Goal: Task Accomplishment & Management: Use online tool/utility

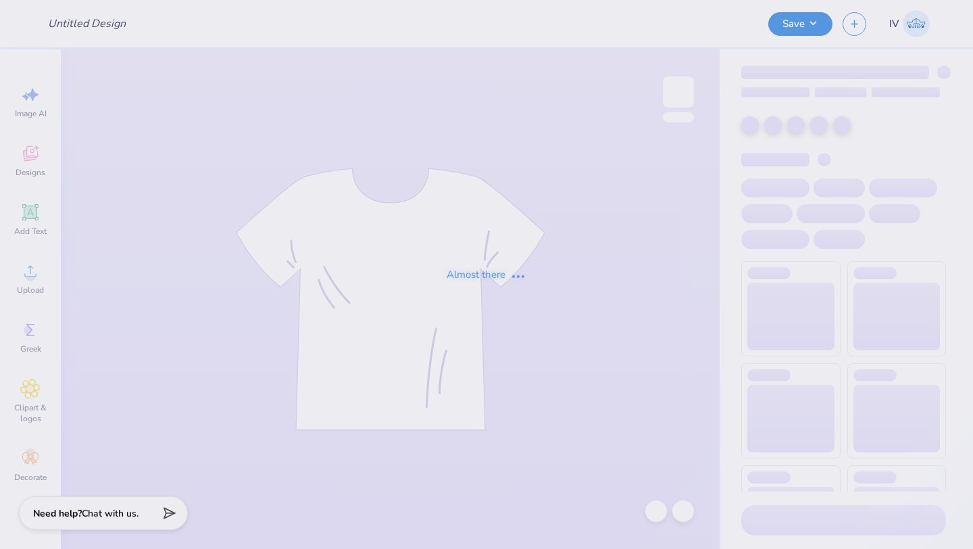
type input "Mock necks for Laguna!"
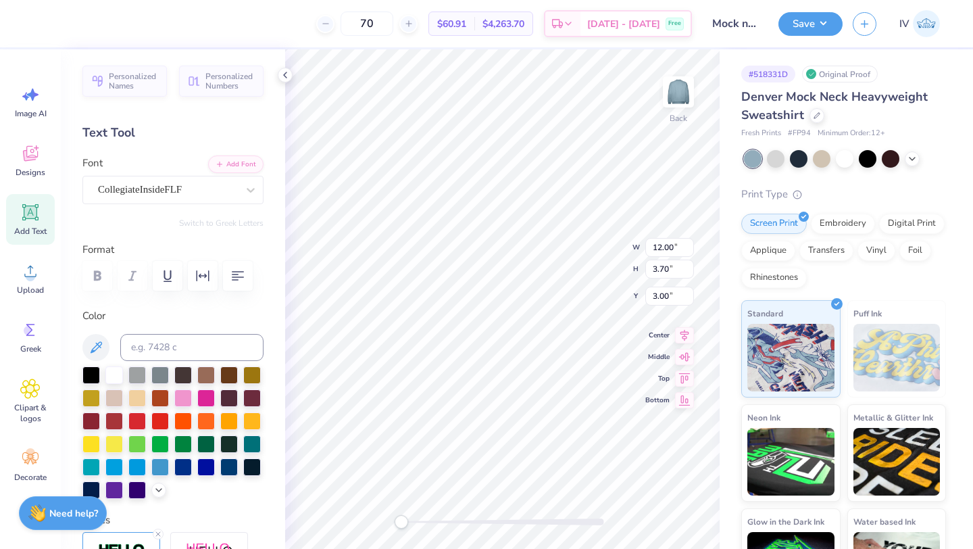
type input "13.94"
type input "4.30"
click at [688, 326] on icon at bounding box center [684, 322] width 19 height 16
type input "14.78"
type input "4.56"
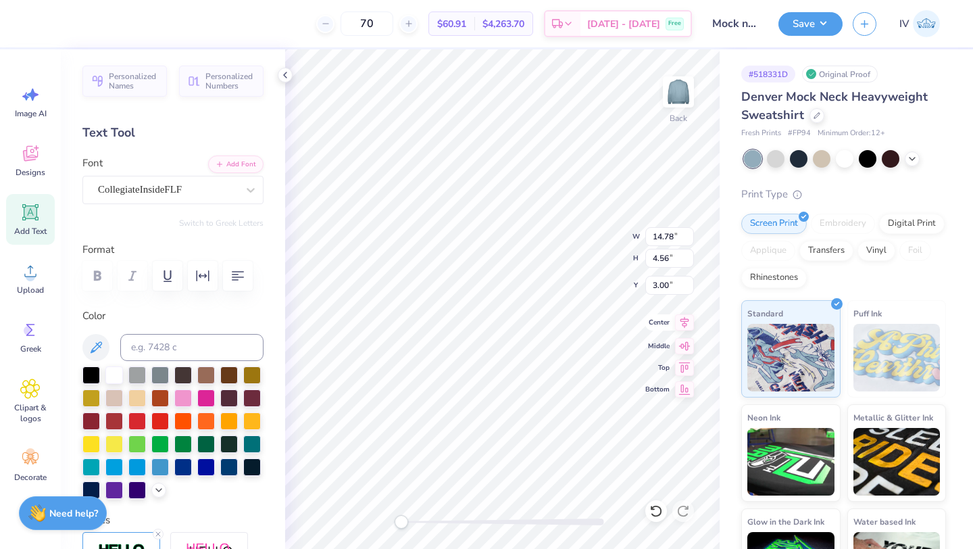
click at [686, 322] on icon at bounding box center [684, 322] width 19 height 16
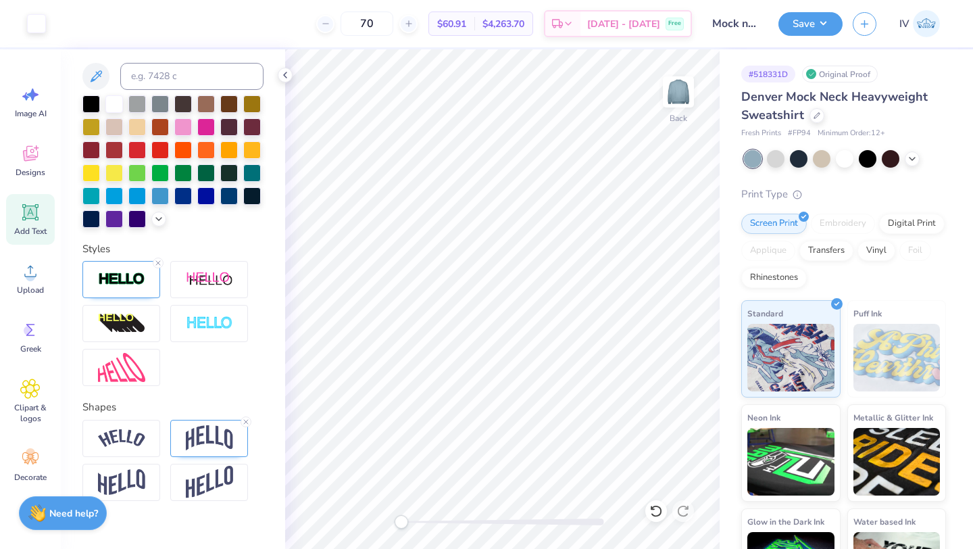
scroll to position [290, 0]
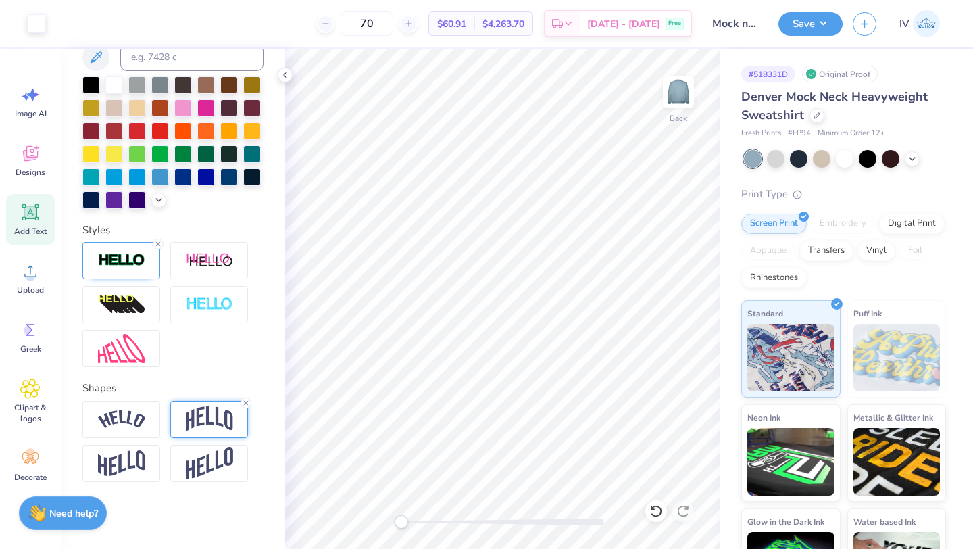
click at [204, 415] on img at bounding box center [209, 419] width 47 height 26
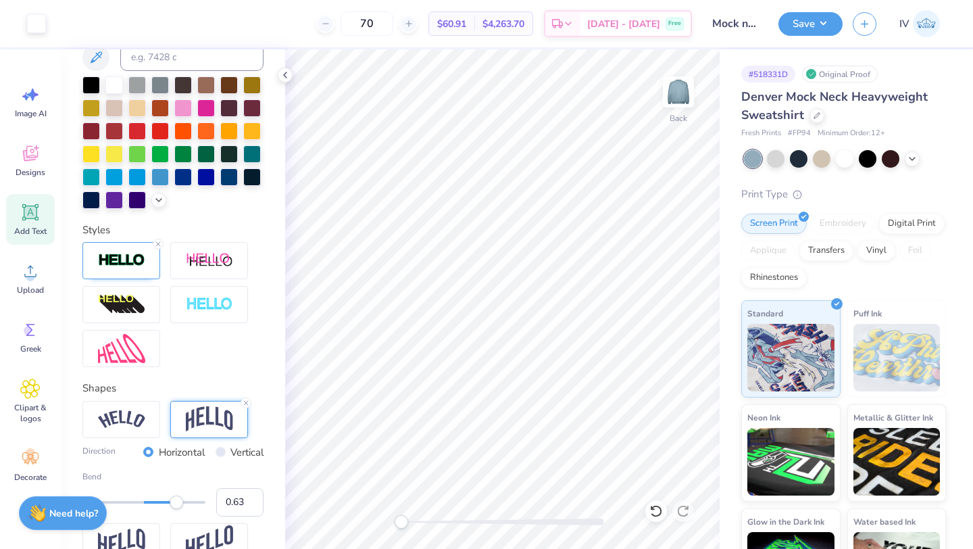
type input "0.67"
drag, startPoint x: 166, startPoint y: 502, endPoint x: 185, endPoint y: 504, distance: 19.7
click at [185, 504] on div "Accessibility label" at bounding box center [185, 502] width 14 height 14
click at [652, 511] on icon at bounding box center [656, 511] width 14 height 14
type input "0.55"
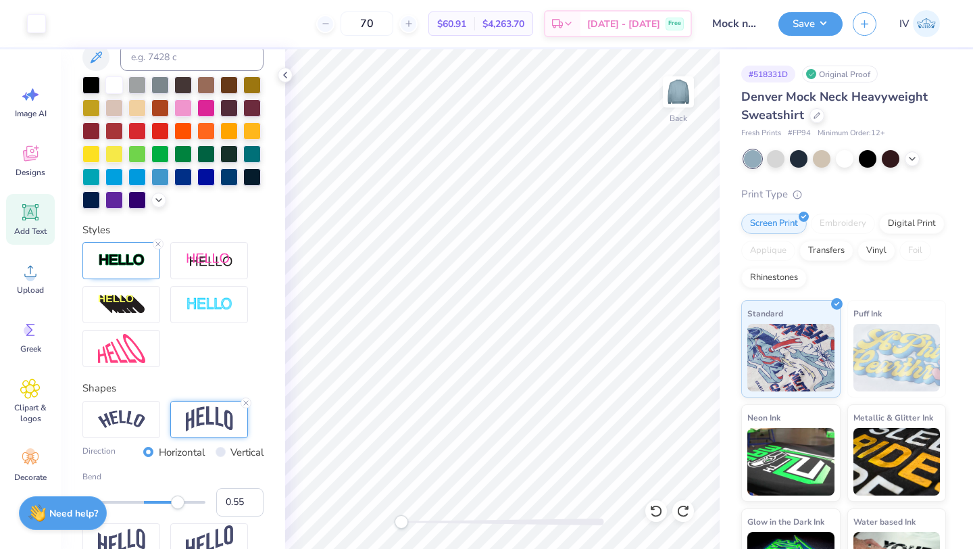
click at [178, 504] on div "Accessibility label" at bounding box center [178, 502] width 14 height 14
click at [656, 512] on icon at bounding box center [656, 511] width 14 height 14
type input "0.38"
drag, startPoint x: 177, startPoint y: 502, endPoint x: 168, endPoint y: 502, distance: 9.5
click at [168, 502] on div "Accessibility label" at bounding box center [168, 502] width 14 height 14
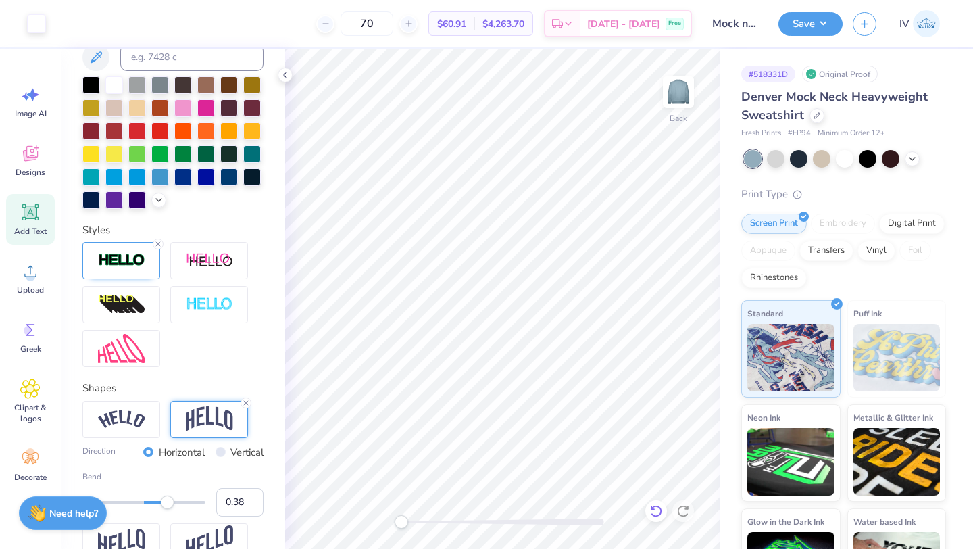
click at [655, 509] on icon at bounding box center [656, 511] width 14 height 14
click at [657, 511] on icon at bounding box center [656, 511] width 14 height 14
type input "0.35"
click at [657, 509] on icon at bounding box center [656, 511] width 14 height 14
type input "13.94"
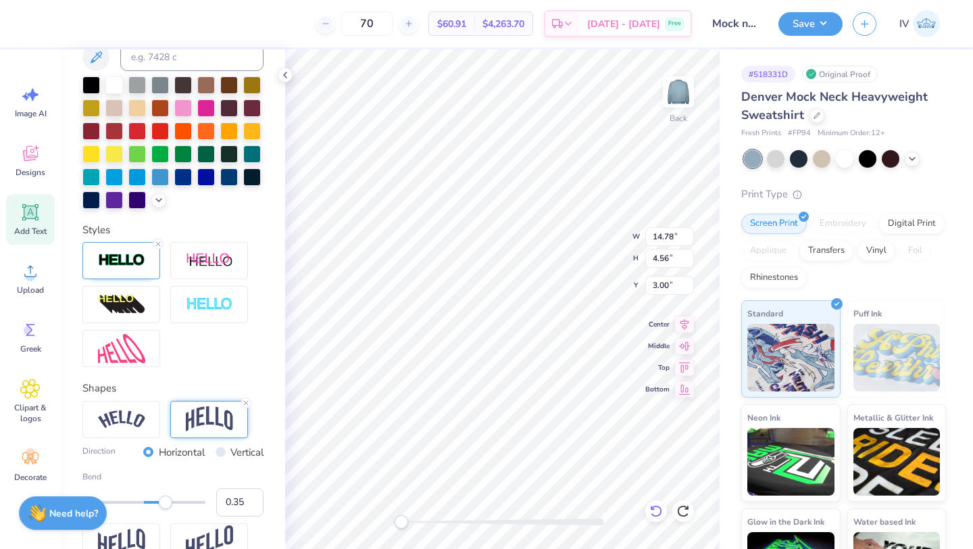
type input "4.30"
click at [683, 512] on icon at bounding box center [683, 511] width 14 height 14
type input "14.78"
type input "4.56"
click at [683, 512] on icon at bounding box center [683, 511] width 14 height 14
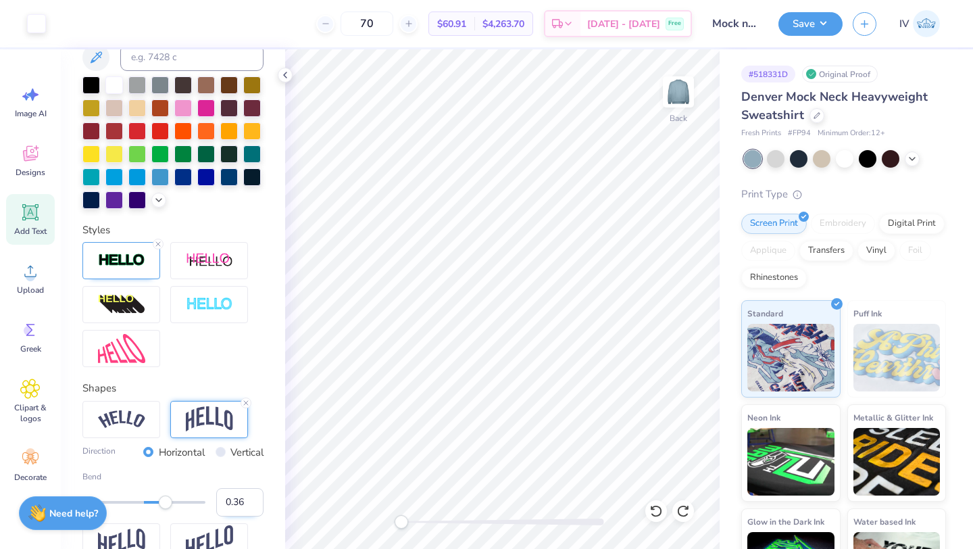
click at [251, 494] on input "0.36" at bounding box center [239, 502] width 47 height 28
click at [251, 494] on input "0.37" at bounding box center [239, 502] width 47 height 28
click at [251, 509] on input "0.36" at bounding box center [239, 502] width 47 height 28
click at [251, 509] on input "0.35" at bounding box center [239, 502] width 47 height 28
click at [251, 509] on input "0.34" at bounding box center [239, 502] width 47 height 28
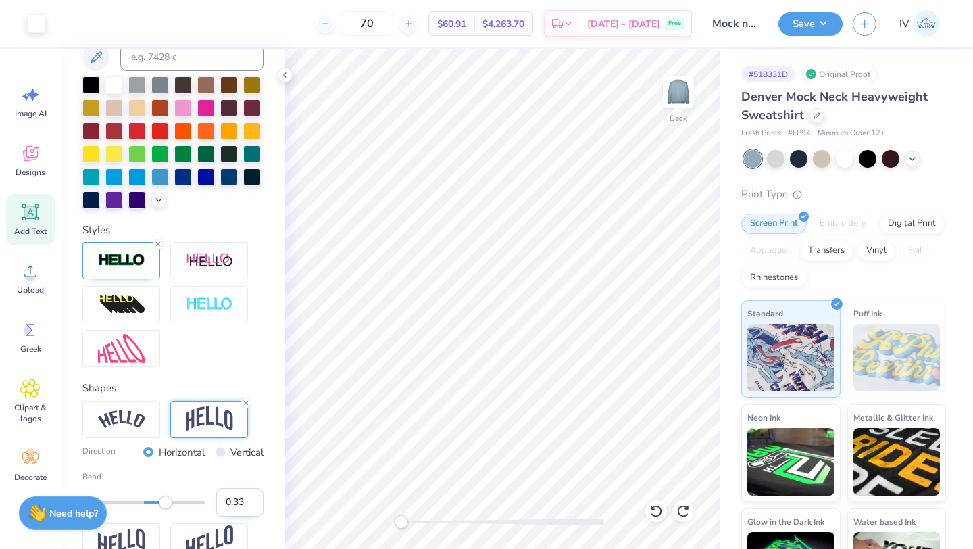
click at [251, 509] on input "0.33" at bounding box center [239, 502] width 47 height 28
click at [251, 509] on input "0.32" at bounding box center [239, 502] width 47 height 28
click at [251, 509] on input "0.31" at bounding box center [239, 502] width 47 height 28
click at [251, 509] on input "0.3" at bounding box center [239, 502] width 47 height 28
click at [251, 509] on input "0.29" at bounding box center [239, 502] width 47 height 28
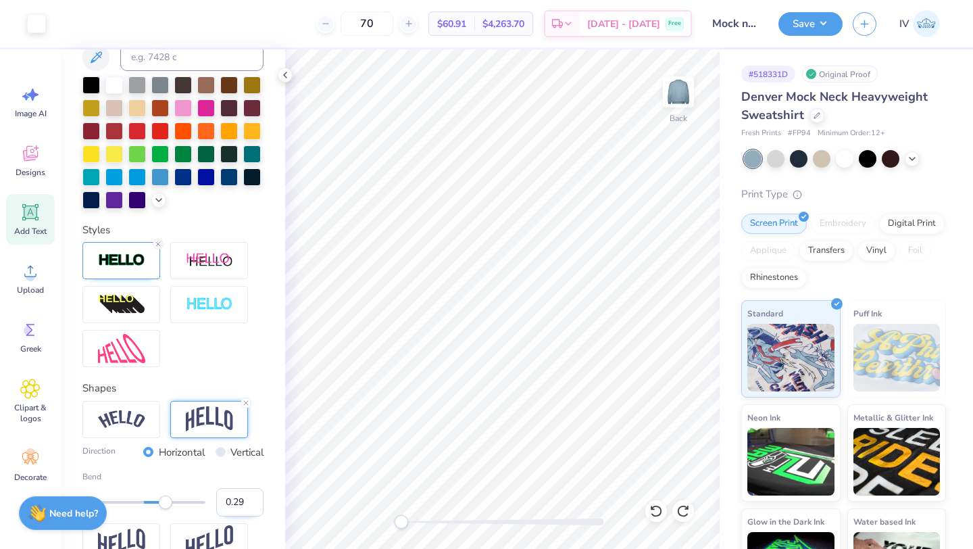
click at [251, 509] on input "0.28" at bounding box center [239, 502] width 47 height 28
click at [251, 509] on input "0.27" at bounding box center [239, 502] width 47 height 28
click at [251, 509] on input "0.26" at bounding box center [239, 502] width 47 height 28
click at [251, 509] on input "0.25" at bounding box center [239, 502] width 47 height 28
click at [251, 509] on input "0.24" at bounding box center [239, 502] width 47 height 28
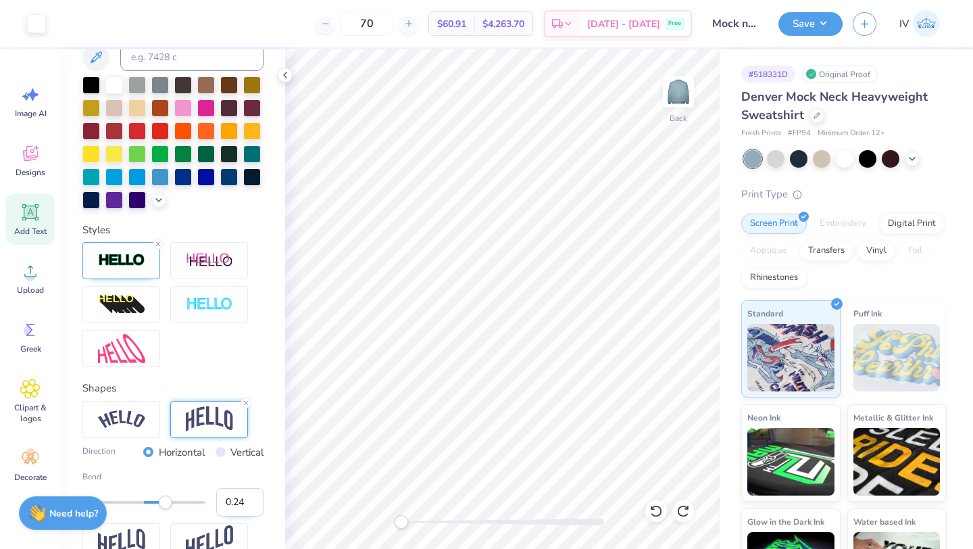
type input "0.23"
click at [251, 509] on input "0.23" at bounding box center [239, 502] width 47 height 28
type input "0.37"
click at [167, 503] on div "Accessibility label" at bounding box center [167, 502] width 14 height 14
type input "0.04"
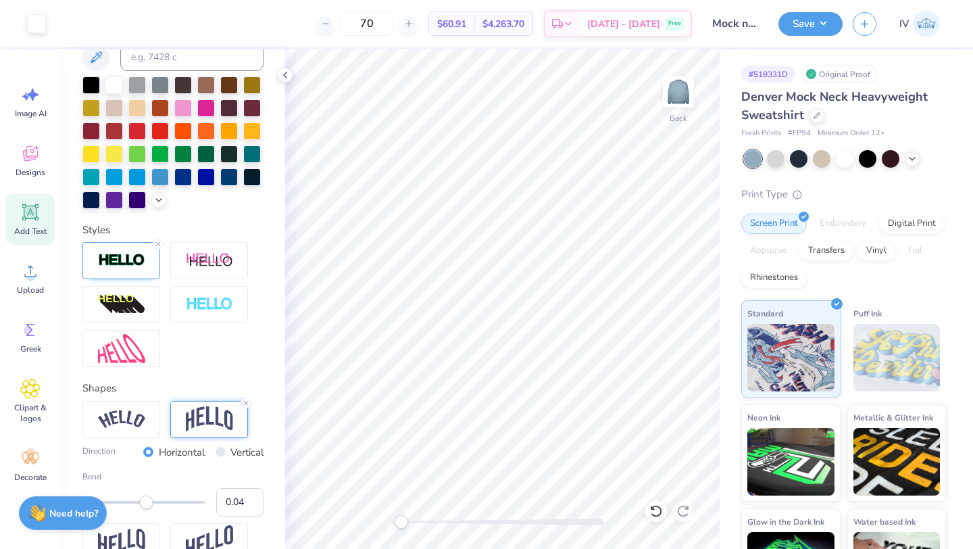
drag, startPoint x: 170, startPoint y: 507, endPoint x: 146, endPoint y: 515, distance: 25.4
click at [147, 515] on div "Bend 0.04" at bounding box center [172, 493] width 181 height 46
type input "0.20"
drag, startPoint x: 146, startPoint y: 502, endPoint x: 156, endPoint y: 503, distance: 10.2
click at [156, 503] on div "Accessibility label" at bounding box center [156, 502] width 14 height 14
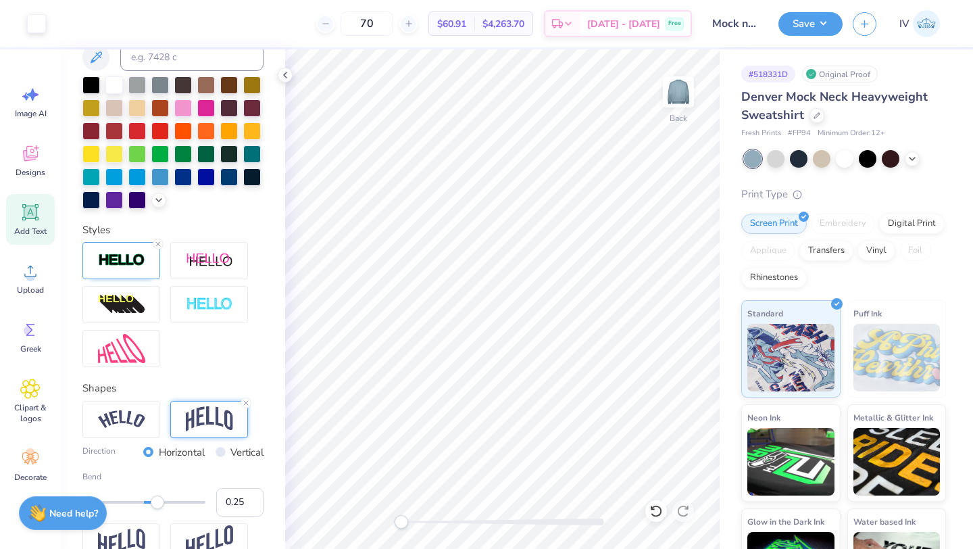
type input "0.26"
click at [160, 501] on div "Accessibility label" at bounding box center [160, 502] width 14 height 14
type input "0.58"
drag, startPoint x: 160, startPoint y: 503, endPoint x: 180, endPoint y: 505, distance: 19.6
click at [180, 505] on div "Accessibility label" at bounding box center [180, 502] width 14 height 14
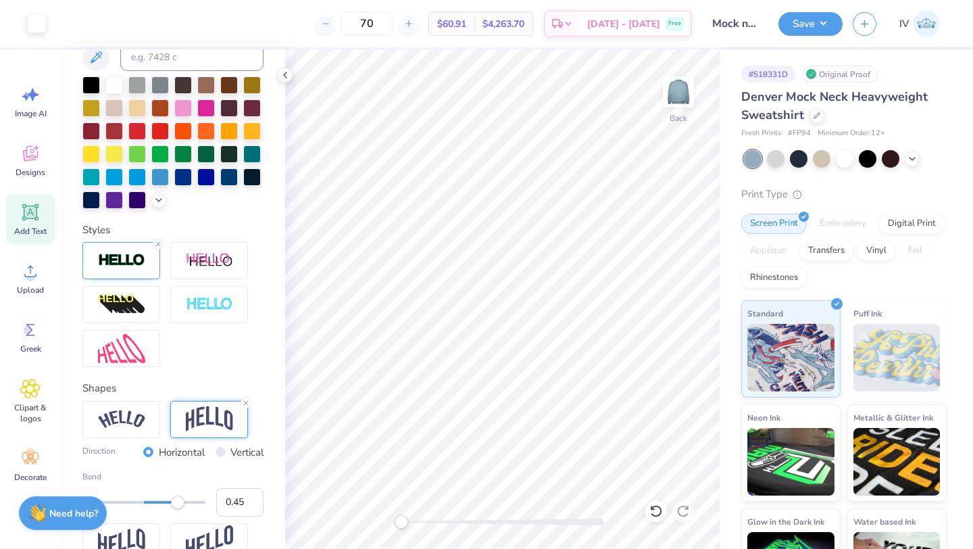
type input "0.43"
drag, startPoint x: 178, startPoint y: 503, endPoint x: 170, endPoint y: 503, distance: 7.4
click at [170, 503] on div "Accessibility label" at bounding box center [170, 502] width 14 height 14
type input "0.31"
drag, startPoint x: 171, startPoint y: 503, endPoint x: 163, endPoint y: 503, distance: 8.1
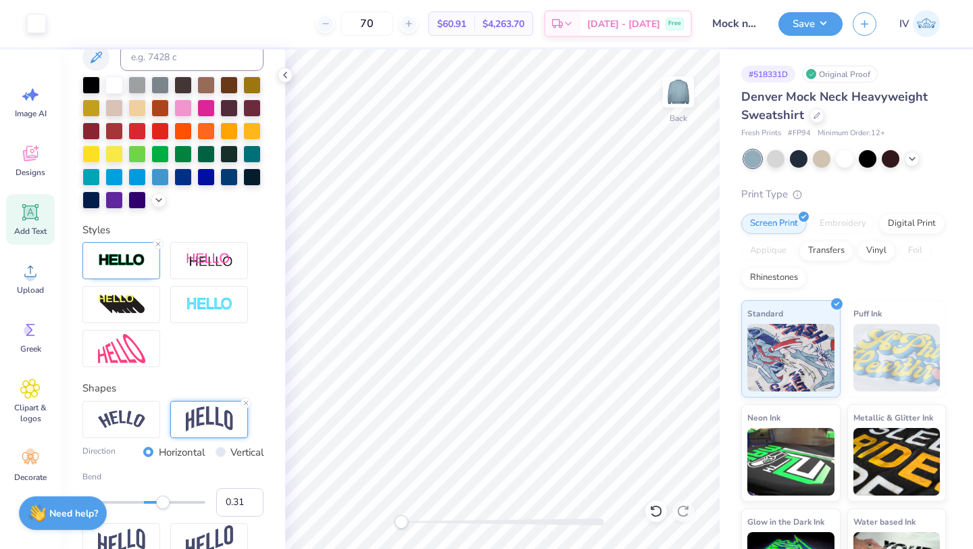
click at [163, 503] on div "Accessibility label" at bounding box center [163, 502] width 14 height 14
type input "0.24"
click at [159, 505] on div "Accessibility label" at bounding box center [159, 502] width 14 height 14
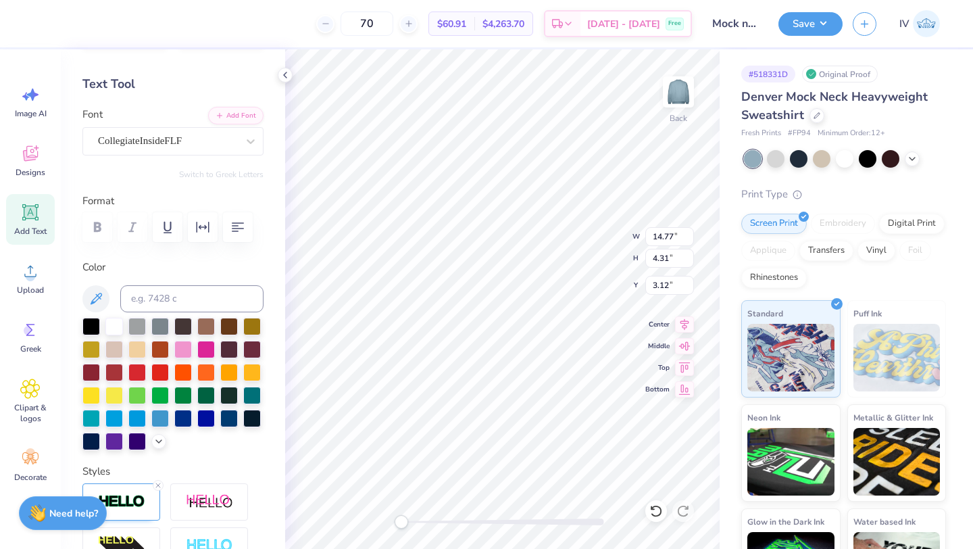
scroll to position [0, 0]
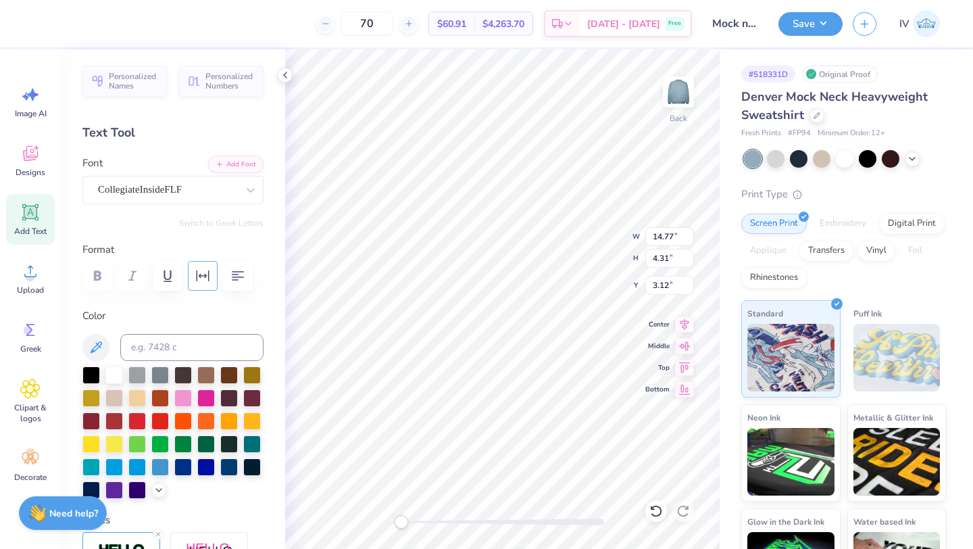
click at [202, 277] on icon "button" at bounding box center [203, 276] width 16 height 16
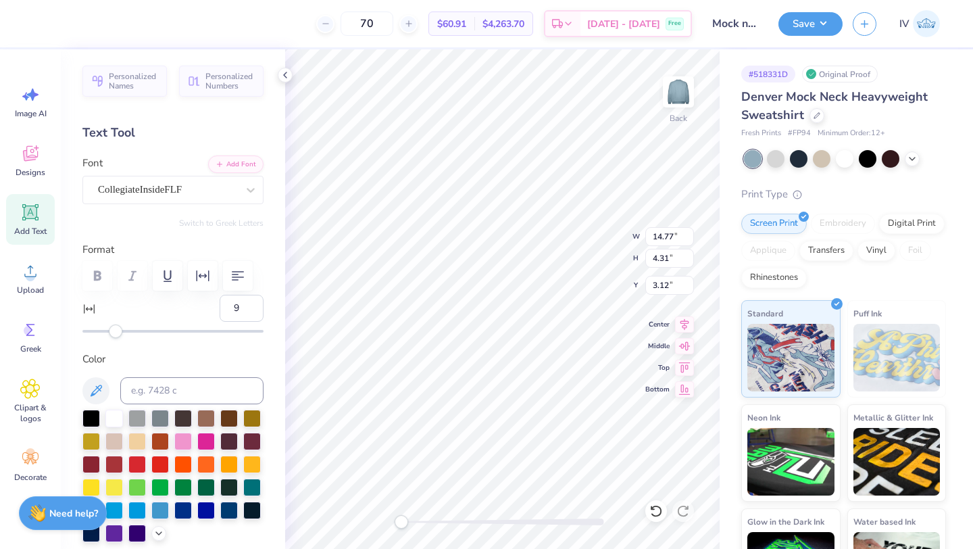
type input "10"
drag, startPoint x: 109, startPoint y: 335, endPoint x: 128, endPoint y: 335, distance: 18.9
click at [128, 335] on div "Accessibility label" at bounding box center [128, 331] width 14 height 14
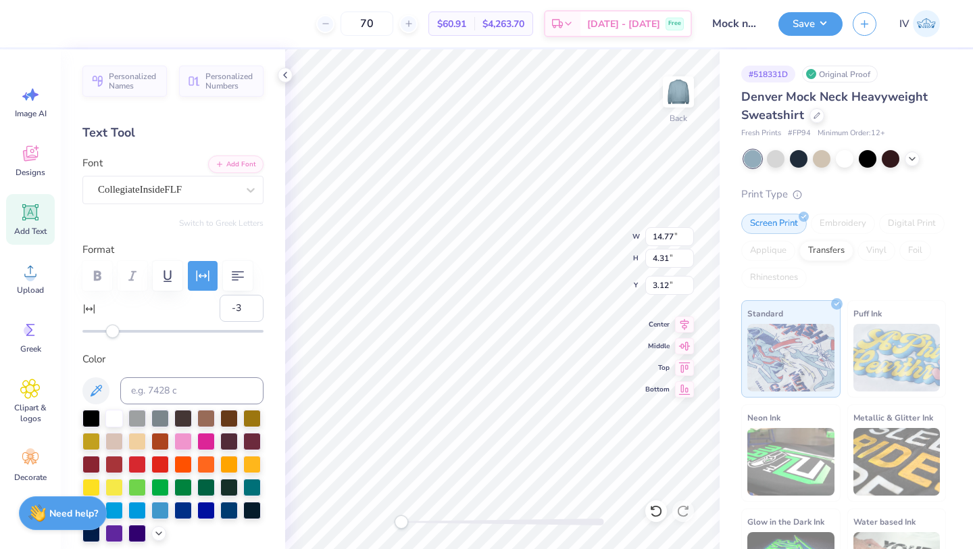
type input "-4"
drag, startPoint x: 128, startPoint y: 332, endPoint x: 106, endPoint y: 333, distance: 21.6
click at [106, 333] on div "Accessibility label" at bounding box center [107, 331] width 14 height 14
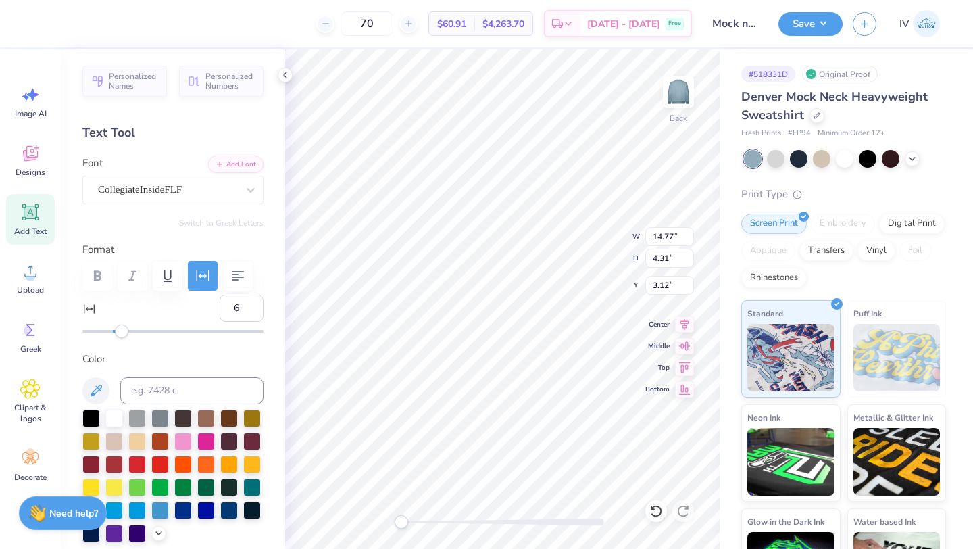
type input "7"
drag, startPoint x: 108, startPoint y: 334, endPoint x: 123, endPoint y: 334, distance: 14.9
click at [123, 334] on div "Accessibility label" at bounding box center [123, 331] width 14 height 14
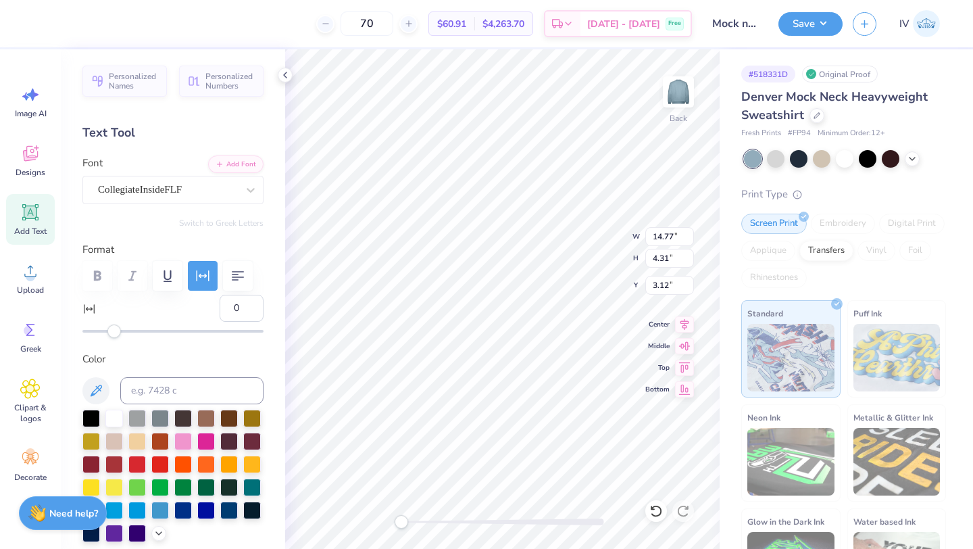
type input "-1"
drag, startPoint x: 121, startPoint y: 331, endPoint x: 111, endPoint y: 330, distance: 10.2
click at [111, 330] on div "Accessibility label" at bounding box center [111, 331] width 14 height 14
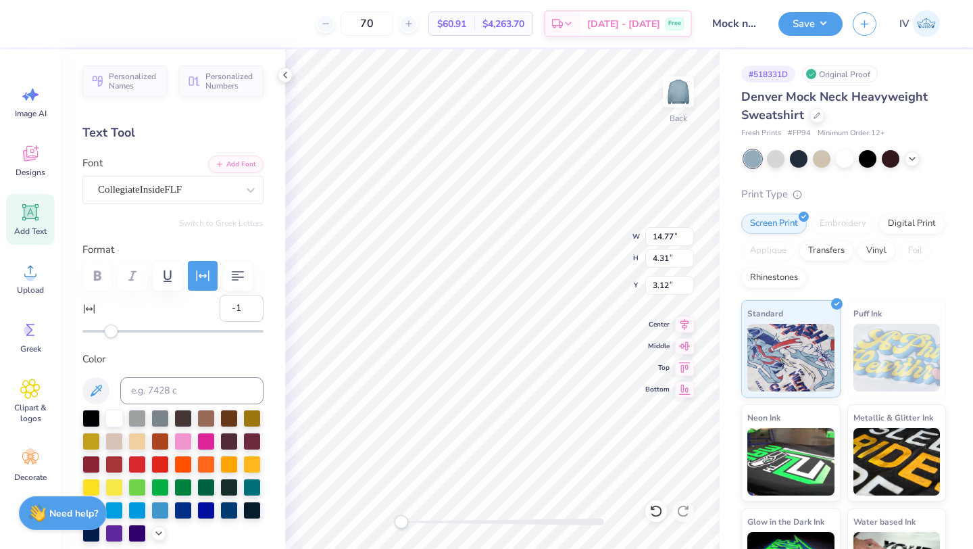
click at [182, 363] on label "Color" at bounding box center [172, 359] width 181 height 16
click at [654, 513] on icon at bounding box center [656, 511] width 14 height 14
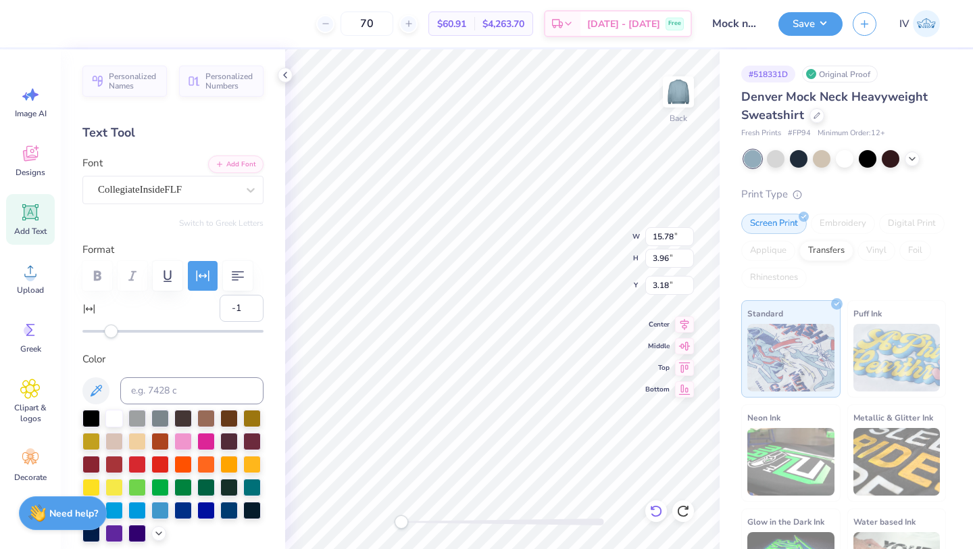
type input "15.78"
type input "3.96"
type input "3.18"
type input "7"
click at [654, 513] on icon at bounding box center [656, 511] width 14 height 14
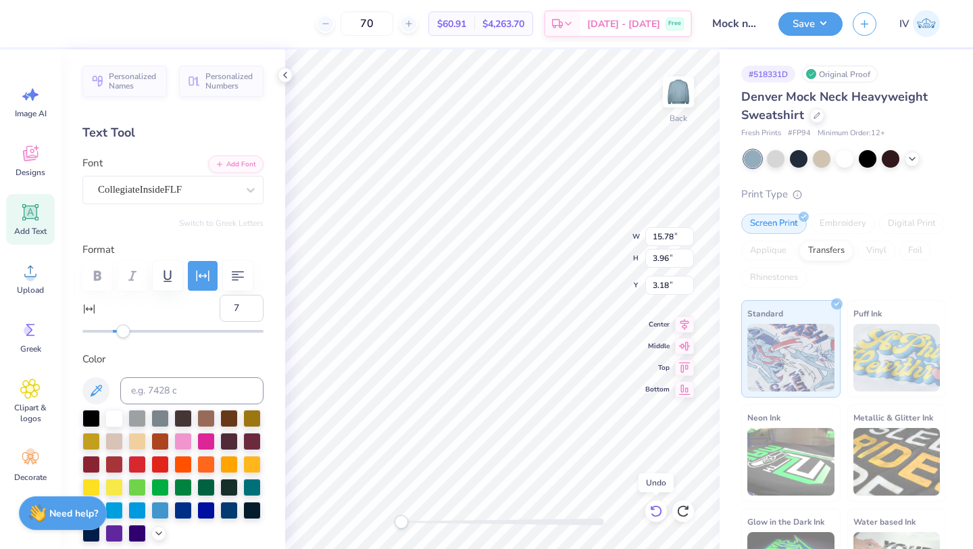
type input "13.99"
type input "3.79"
type input "3.26"
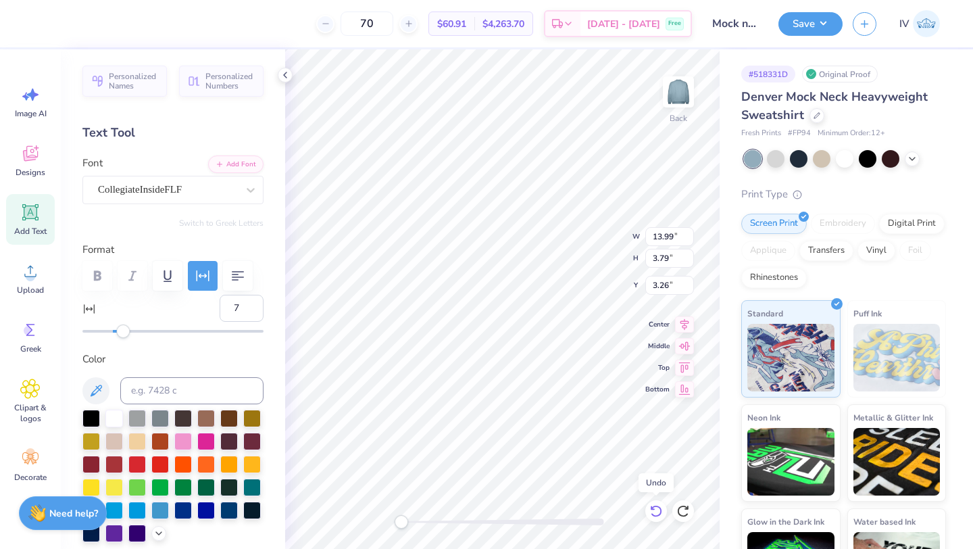
type input "-4"
click at [654, 513] on icon at bounding box center [656, 511] width 14 height 14
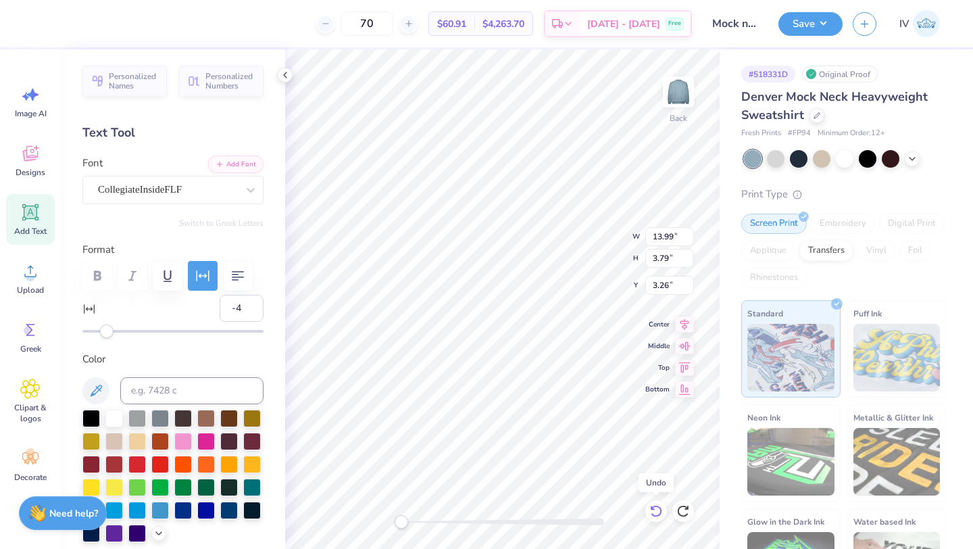
type input "16.27"
type input "4.00"
type input "3.15"
type input "10"
click at [654, 513] on icon at bounding box center [656, 511] width 14 height 14
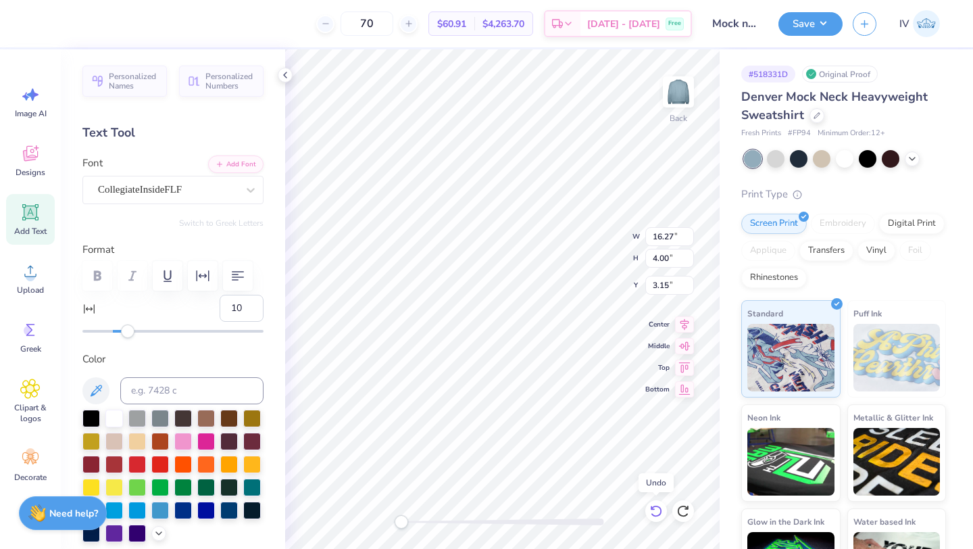
type input "14.77"
type input "3.88"
type input "3.21"
type input "-7"
drag, startPoint x: 111, startPoint y: 330, endPoint x: 103, endPoint y: 330, distance: 8.1
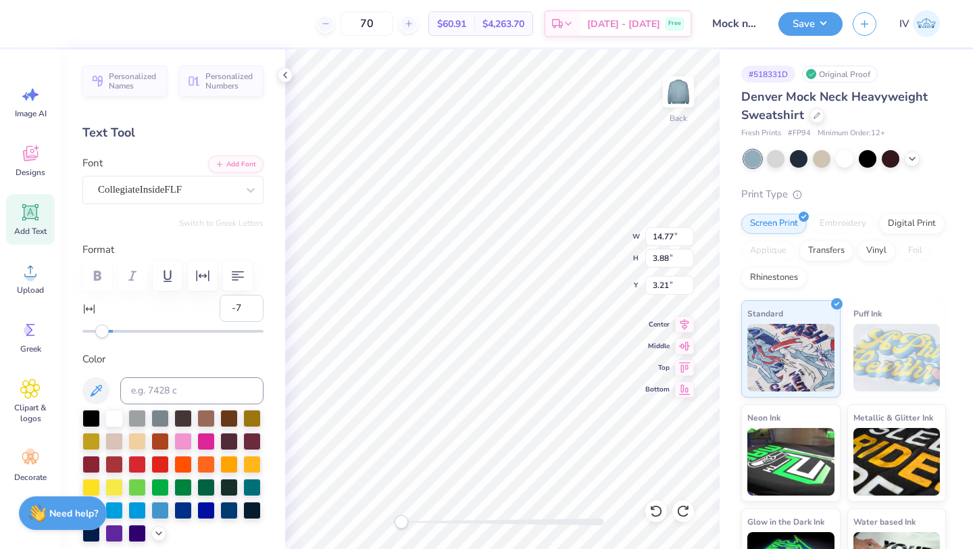
click at [103, 330] on div "Accessibility label" at bounding box center [102, 331] width 14 height 14
type input "14.51"
type input "4.02"
type input "3.27"
click at [688, 326] on icon at bounding box center [684, 322] width 19 height 16
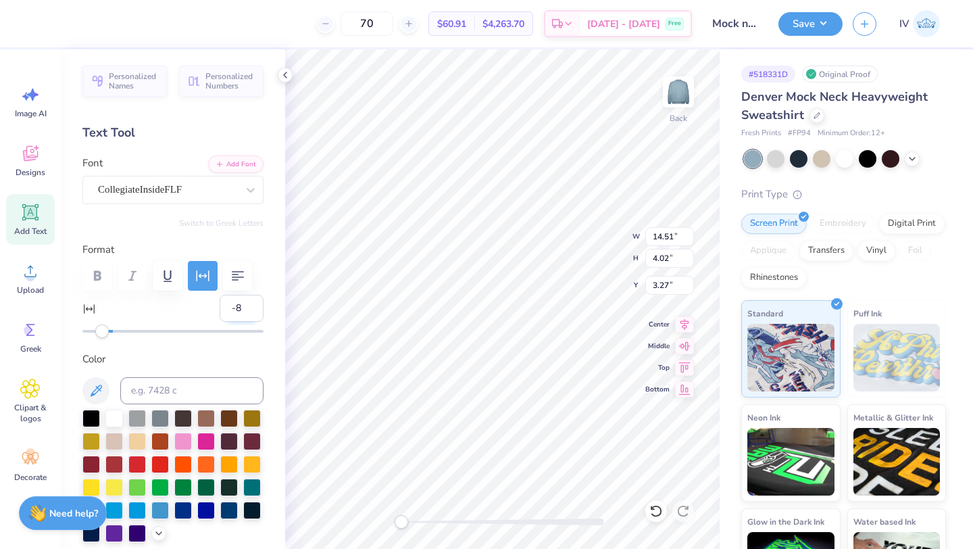
click at [250, 312] on input "-8" at bounding box center [242, 308] width 44 height 27
click at [252, 302] on input "-7" at bounding box center [242, 308] width 44 height 27
click at [252, 302] on input "-6" at bounding box center [242, 308] width 44 height 27
click at [252, 302] on input "-5" at bounding box center [242, 308] width 44 height 27
click at [252, 302] on input "-4" at bounding box center [242, 308] width 44 height 27
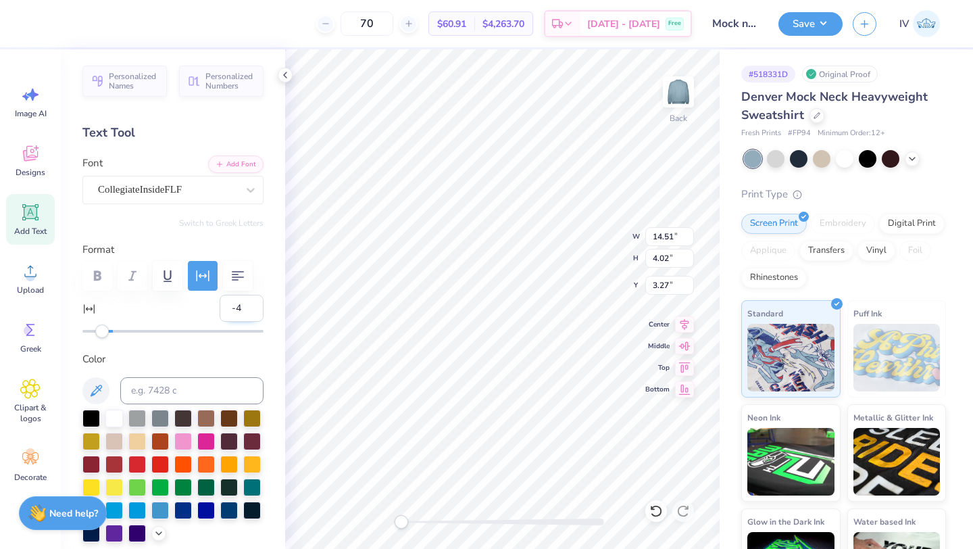
type input "-3"
click at [252, 302] on input "-3" at bounding box center [242, 308] width 44 height 27
click at [218, 359] on label "Color" at bounding box center [172, 359] width 181 height 16
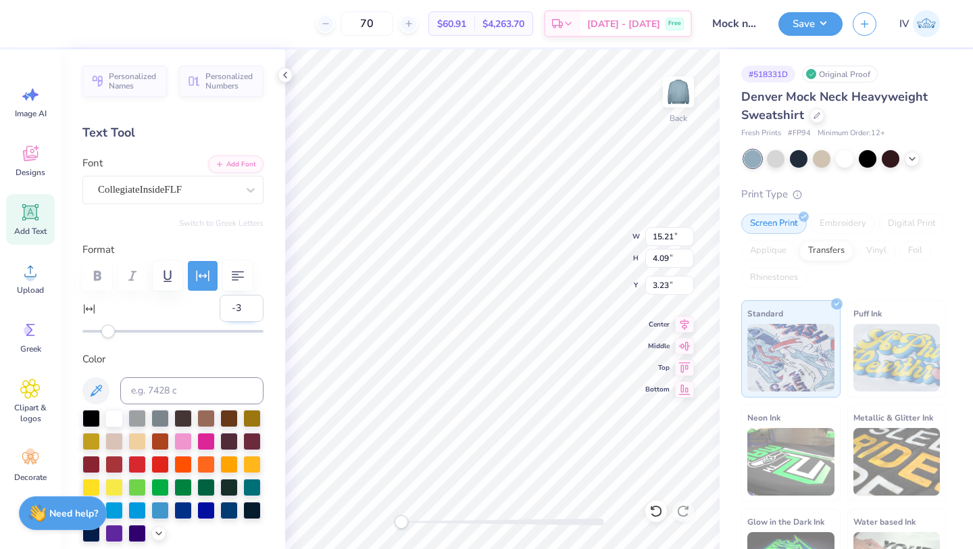
click at [252, 311] on input "-4" at bounding box center [242, 308] width 44 height 27
type input "-5"
click at [252, 311] on input "-5" at bounding box center [242, 308] width 44 height 27
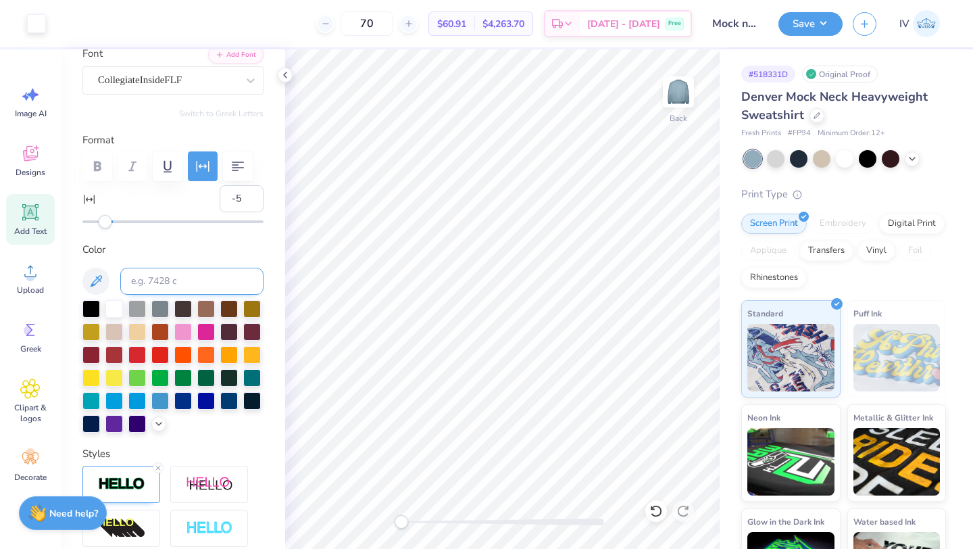
scroll to position [412, 0]
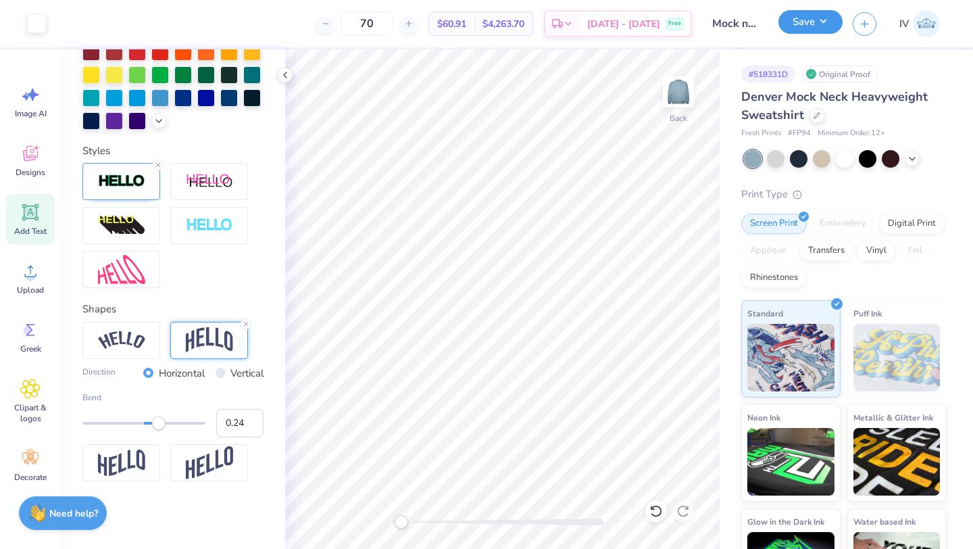
click at [810, 27] on button "Save" at bounding box center [810, 22] width 64 height 24
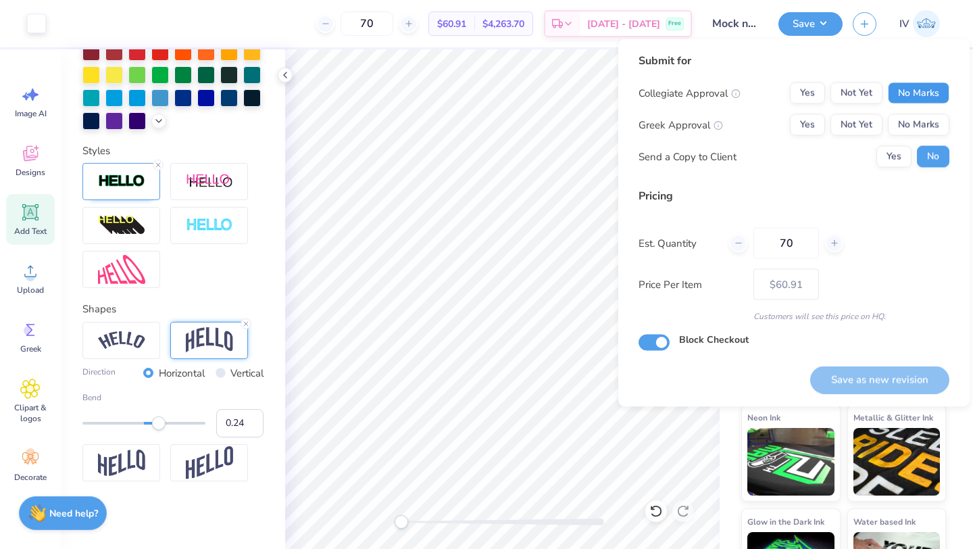
click at [922, 93] on button "No Marks" at bounding box center [918, 93] width 61 height 22
click at [917, 125] on button "No Marks" at bounding box center [918, 125] width 61 height 22
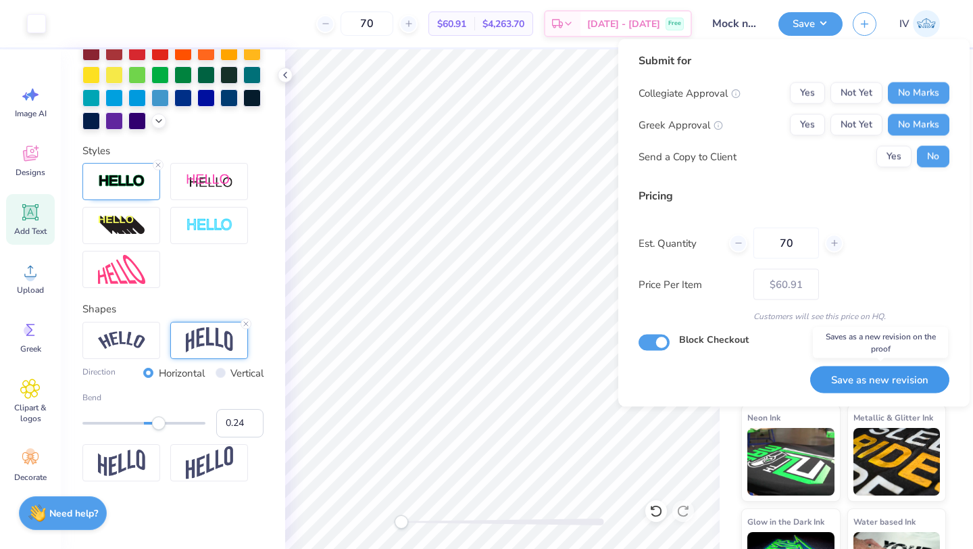
click at [862, 375] on button "Save as new revision" at bounding box center [879, 379] width 139 height 28
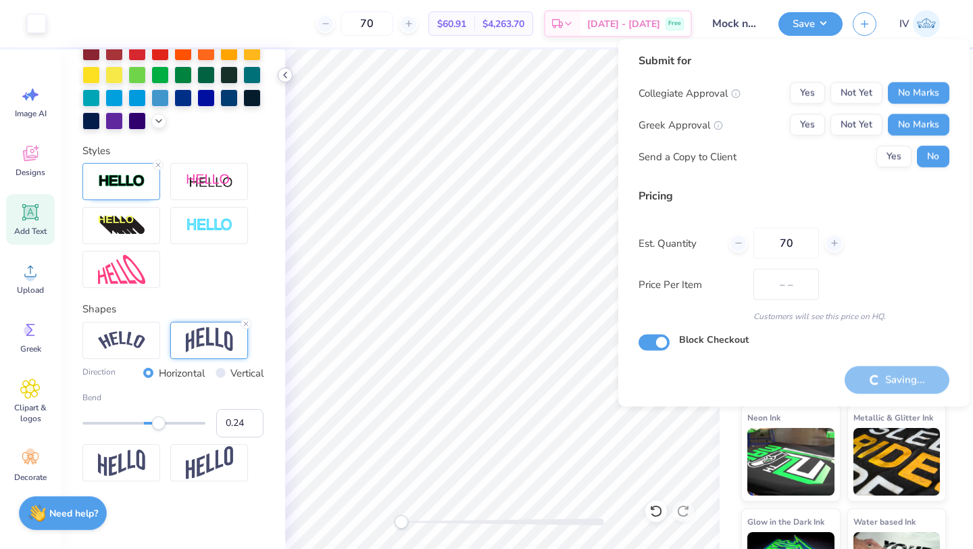
type input "$60.91"
click at [284, 74] on polyline at bounding box center [285, 74] width 3 height 5
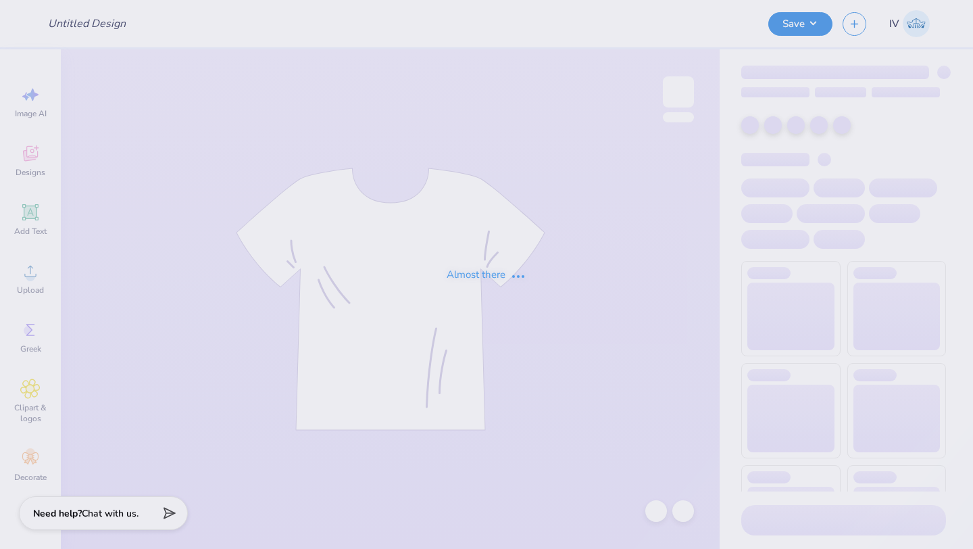
type input "[PERSON_NAME] [PERSON_NAME] : [US_STATE][GEOGRAPHIC_DATA]"
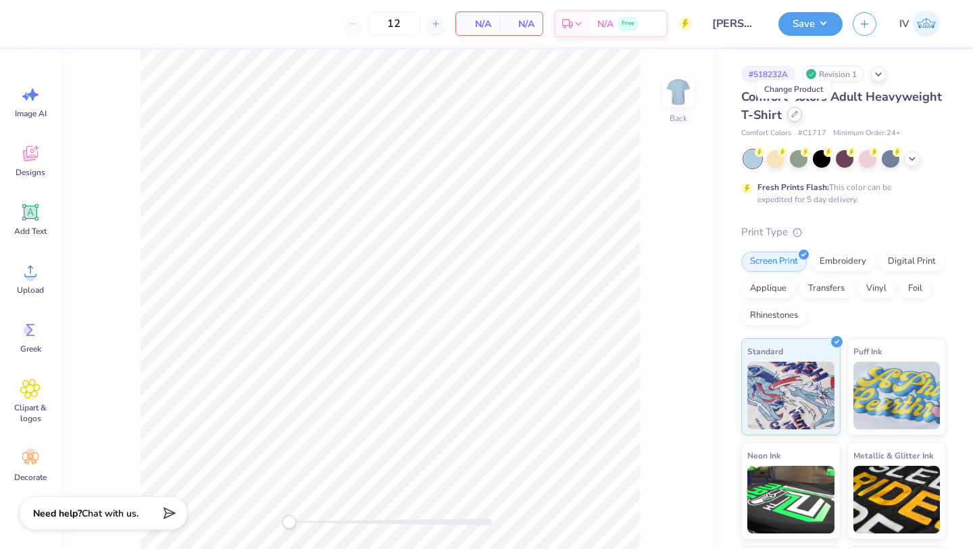
click at [795, 113] on icon at bounding box center [794, 113] width 5 height 5
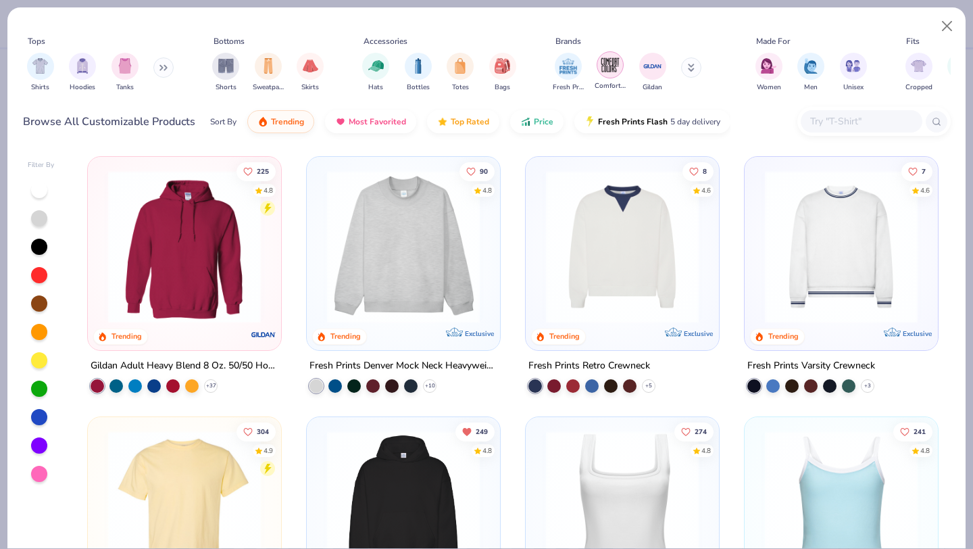
click at [613, 67] on img "filter for Comfort Colors" at bounding box center [610, 65] width 20 height 20
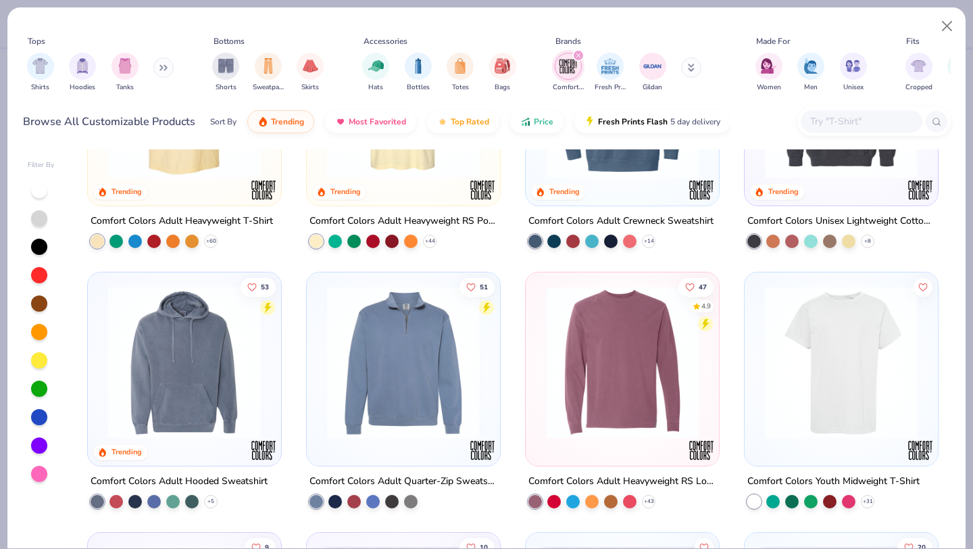
scroll to position [165, 0]
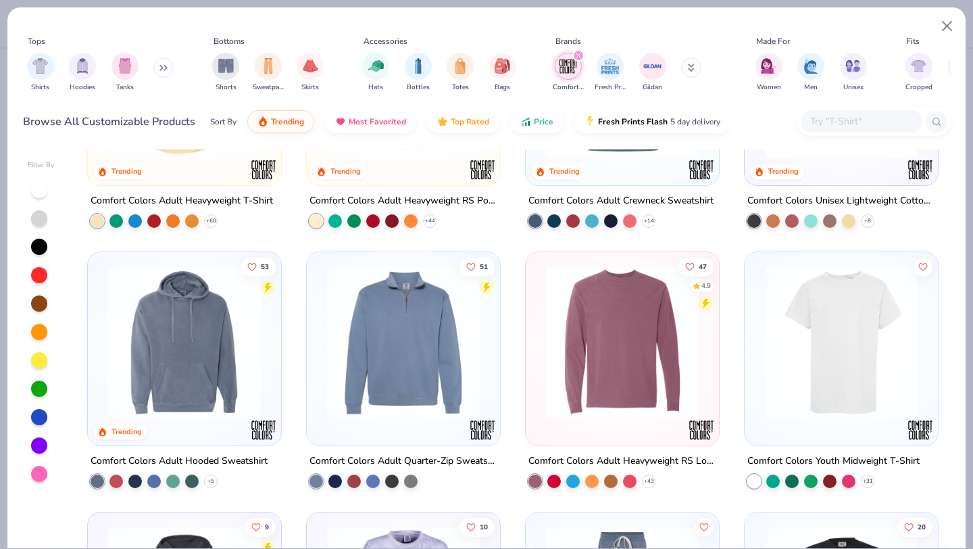
click at [819, 334] on img at bounding box center [841, 341] width 166 height 153
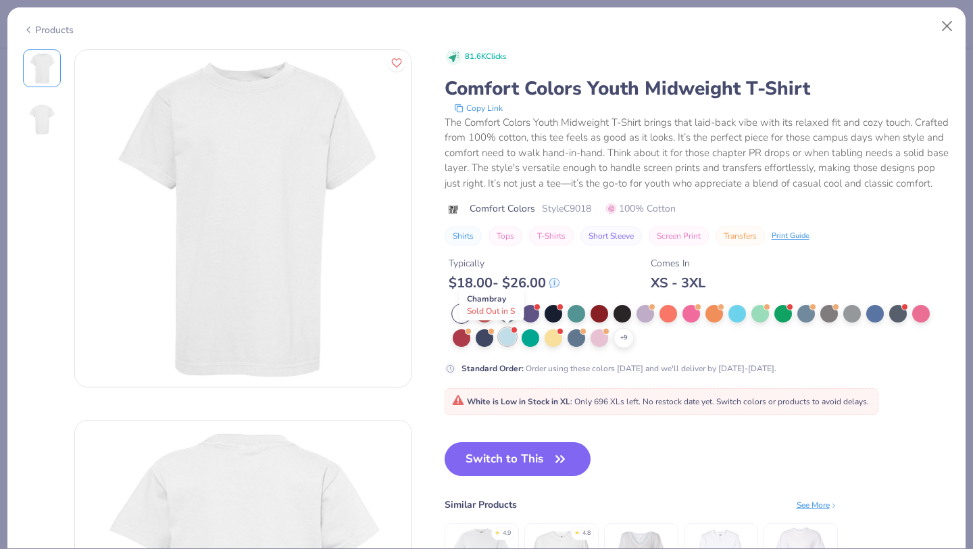
click at [505, 338] on div at bounding box center [508, 337] width 18 height 18
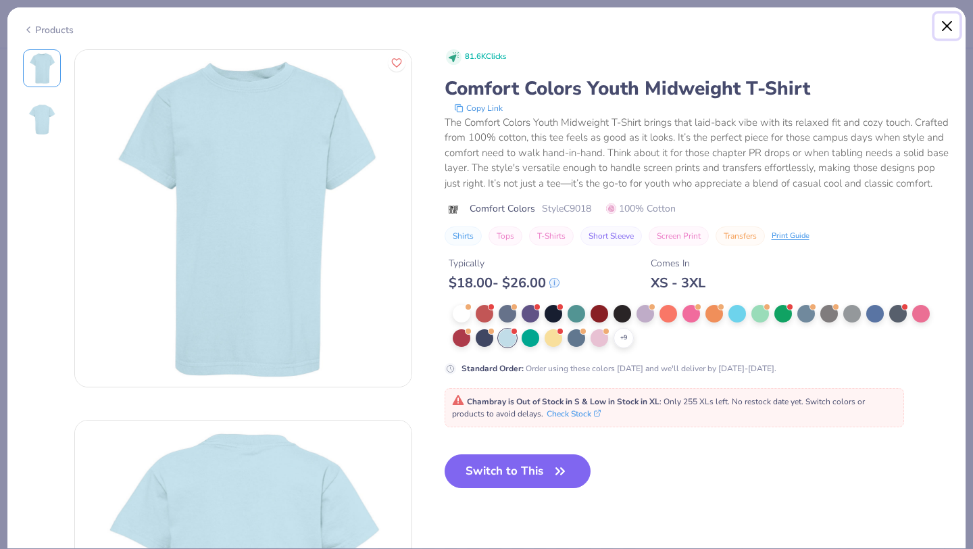
click at [946, 25] on button "Close" at bounding box center [947, 27] width 26 height 26
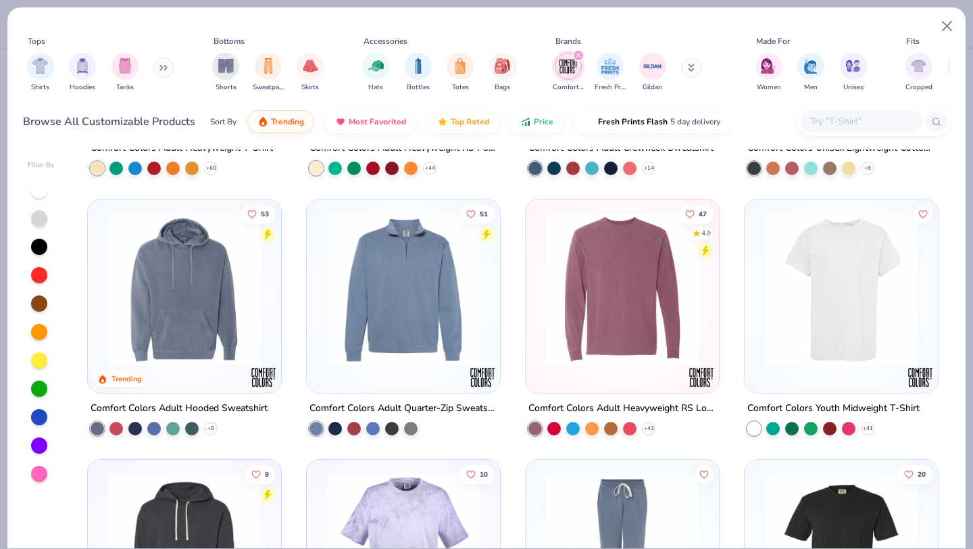
scroll to position [212, 0]
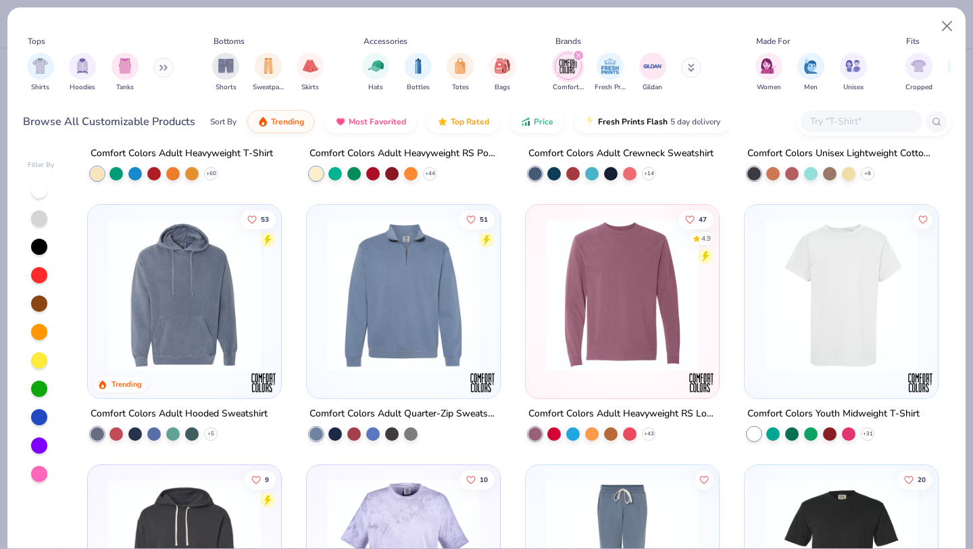
click at [818, 298] on img at bounding box center [841, 294] width 166 height 153
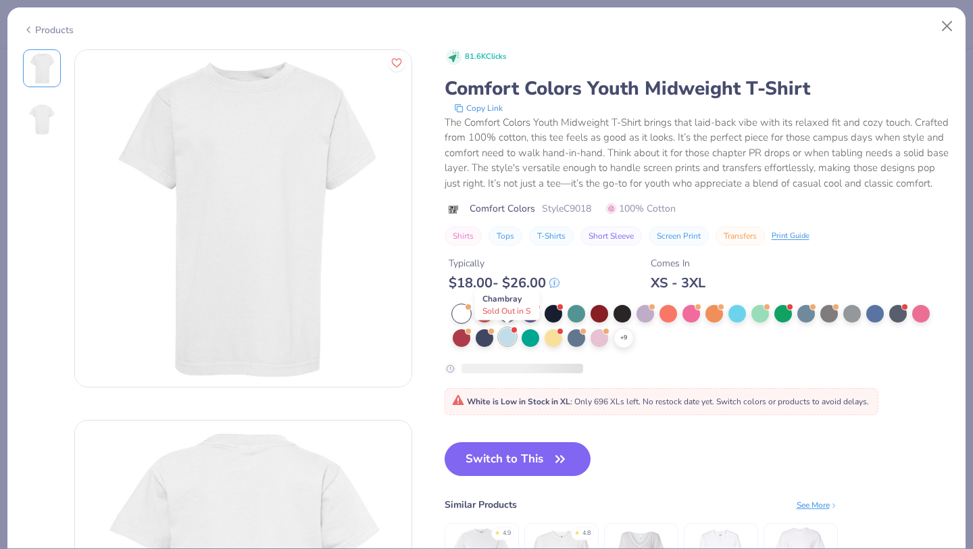
click at [503, 335] on div at bounding box center [508, 337] width 18 height 18
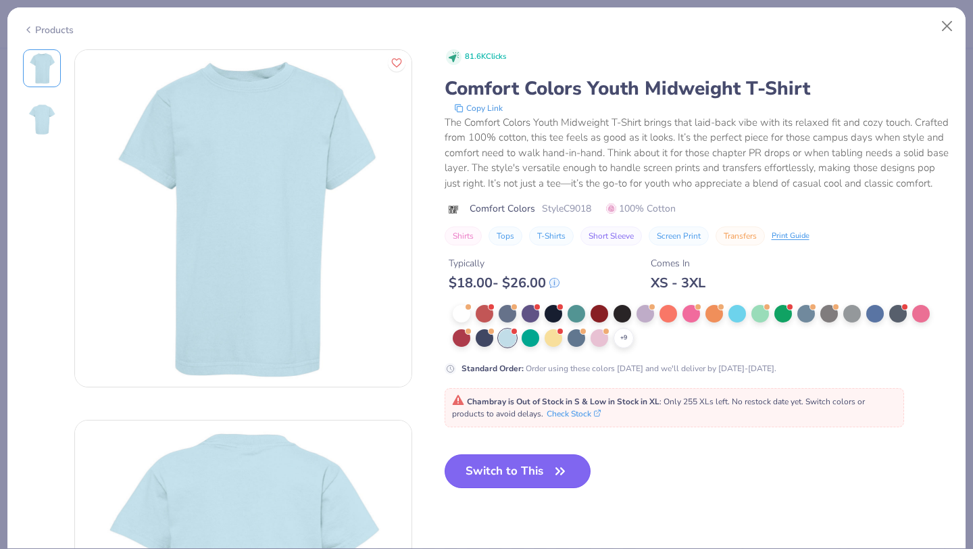
click at [501, 469] on button "Switch to This" at bounding box center [517, 471] width 147 height 34
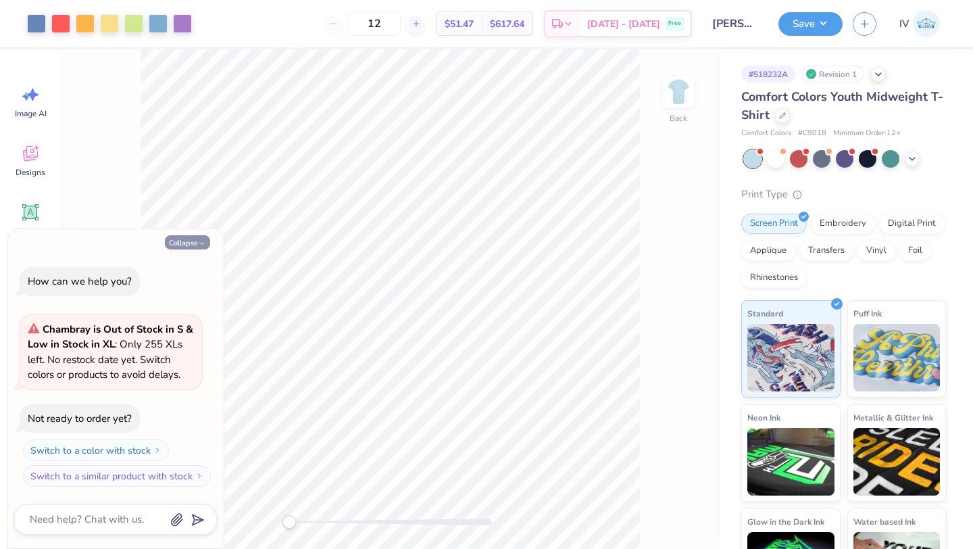
click at [193, 242] on button "Collapse" at bounding box center [187, 242] width 45 height 14
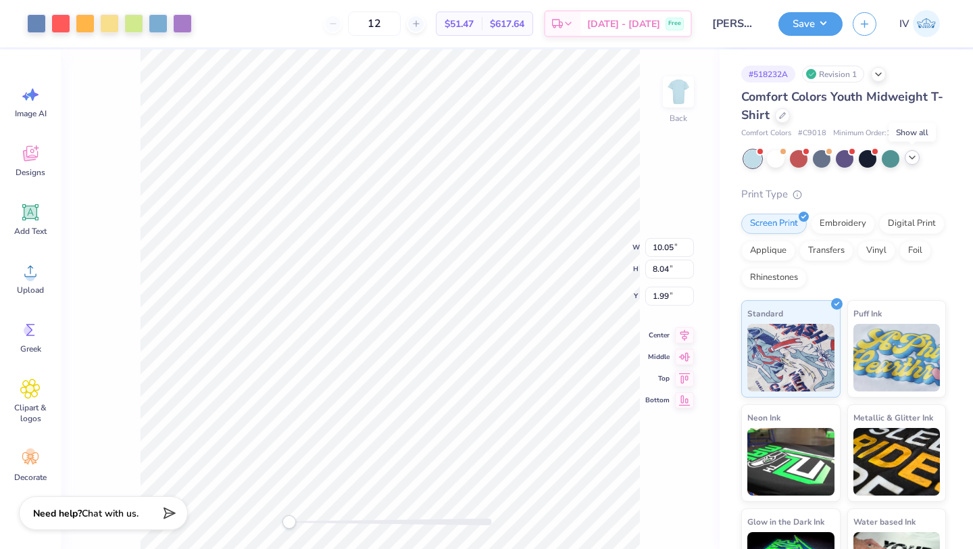
click at [914, 156] on icon at bounding box center [912, 157] width 11 height 11
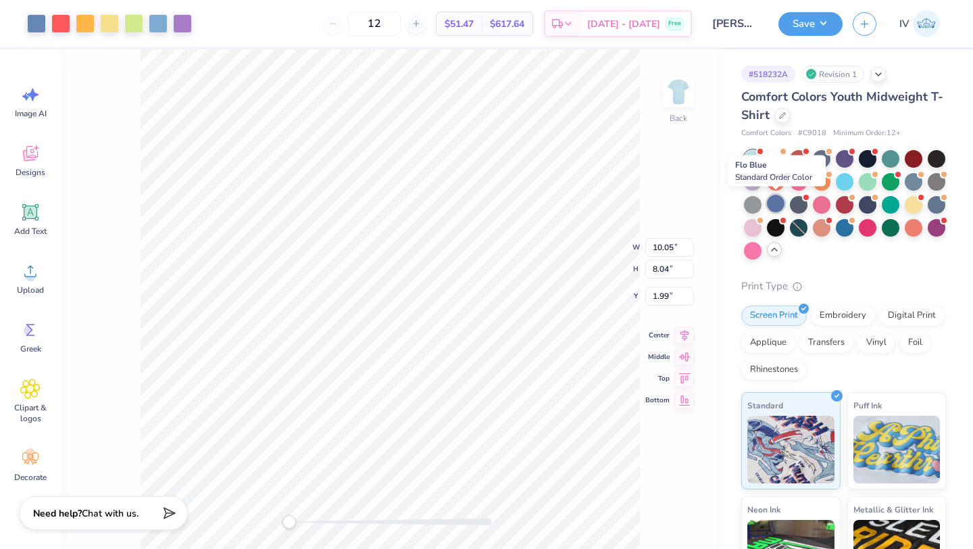
click at [776, 207] on div at bounding box center [776, 204] width 18 height 18
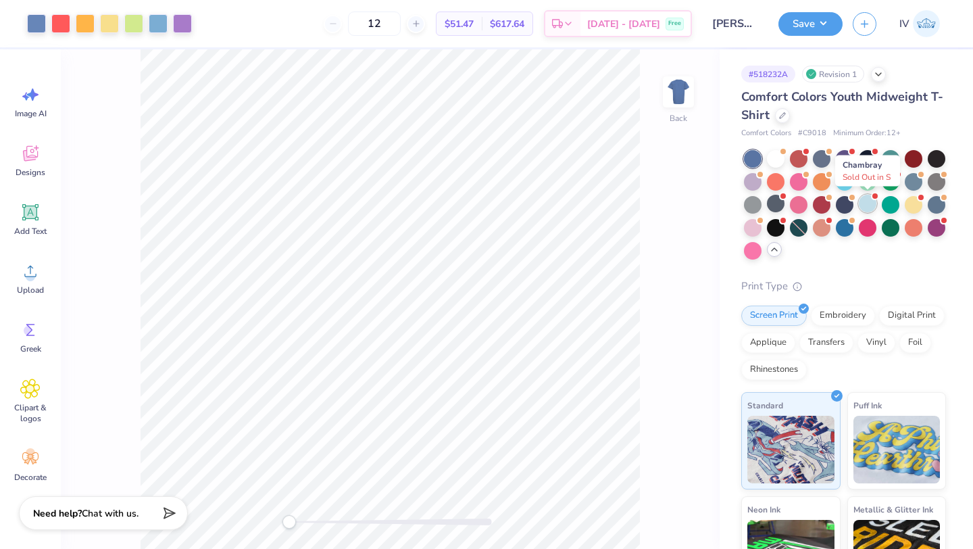
click at [866, 205] on div at bounding box center [868, 204] width 18 height 18
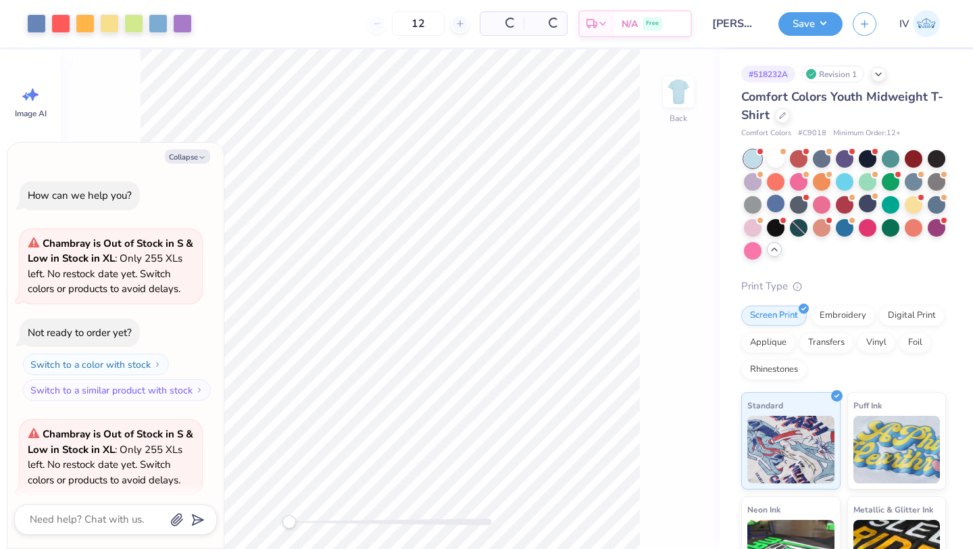
scroll to position [105, 0]
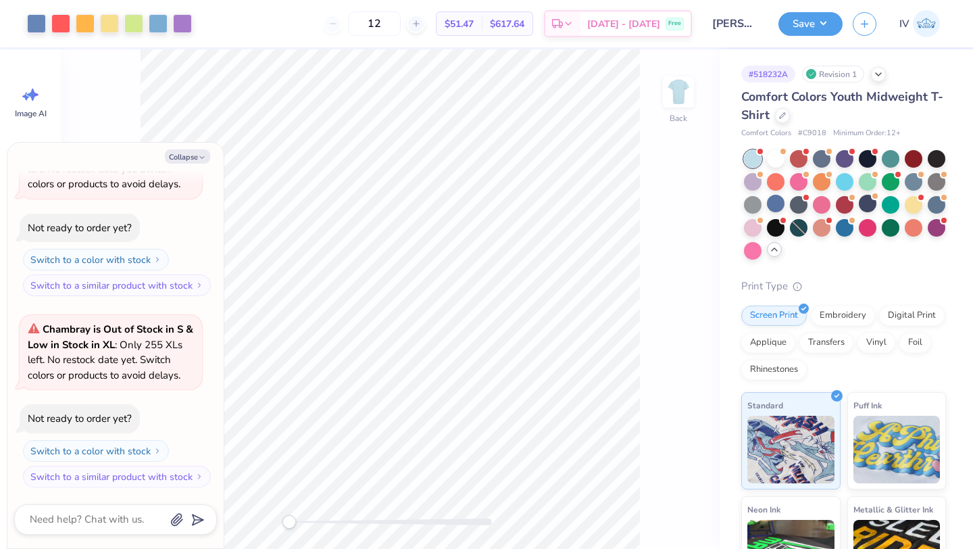
type textarea "x"
